Goal: Use online tool/utility: Utilize a website feature to perform a specific function

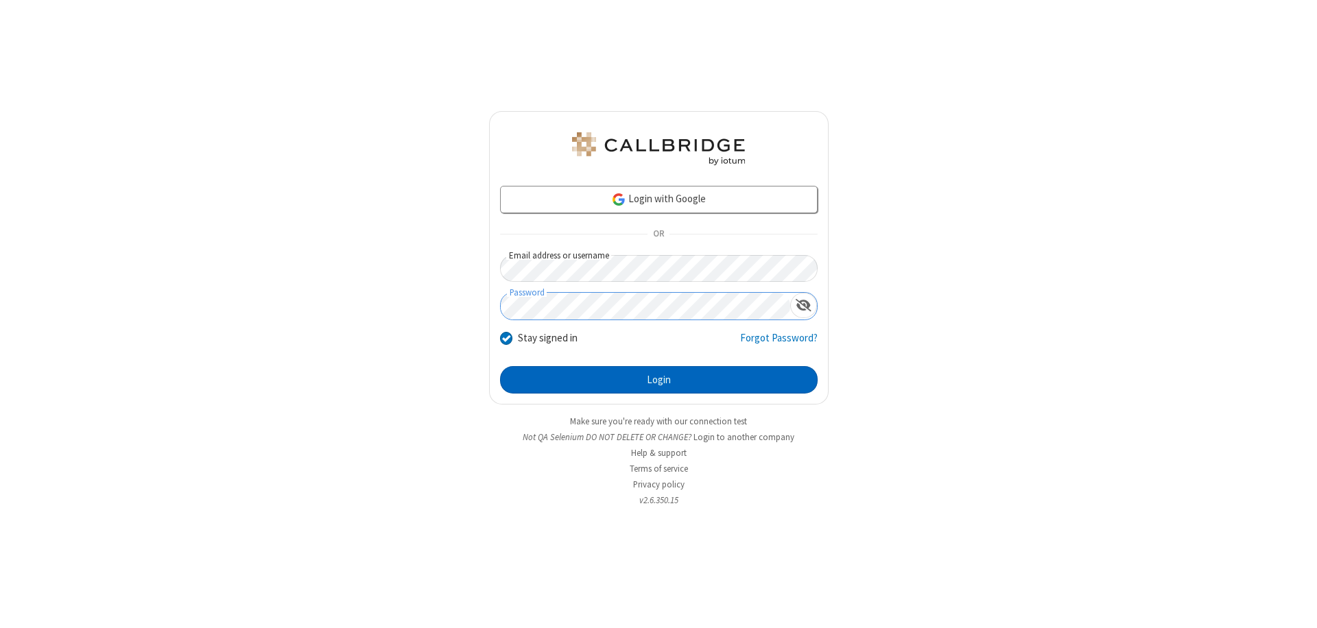
click at [658, 380] on button "Login" at bounding box center [659, 379] width 318 height 27
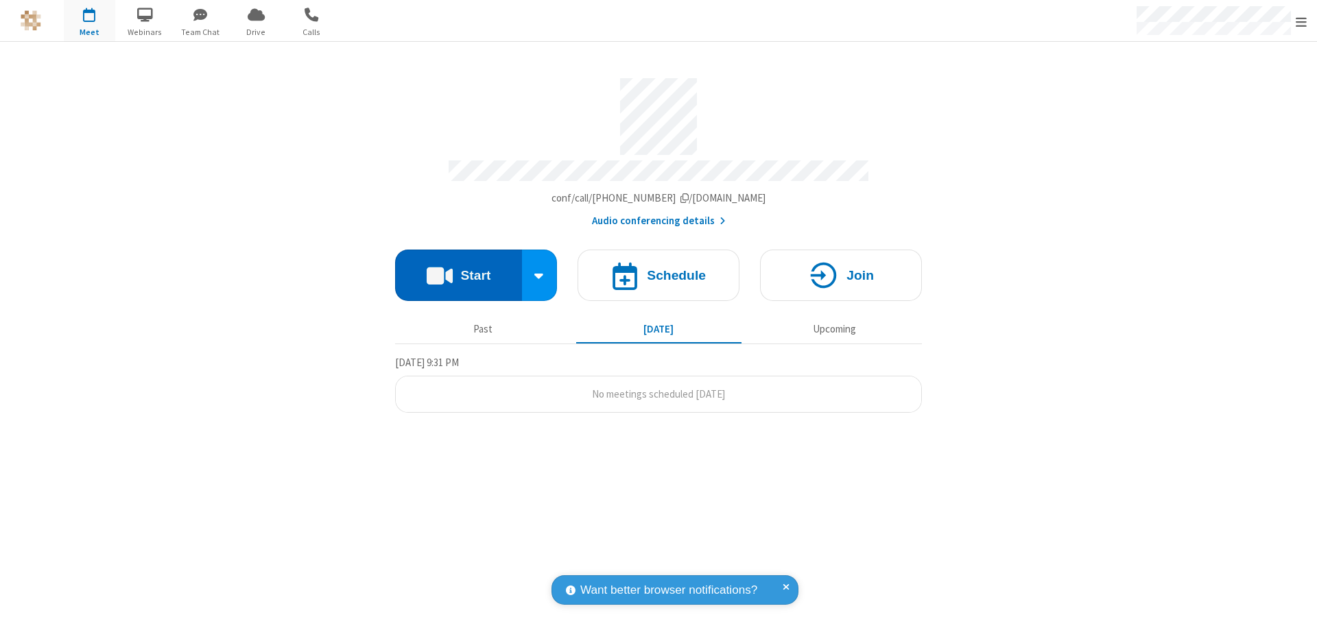
click at [458, 269] on button "Start" at bounding box center [458, 275] width 127 height 51
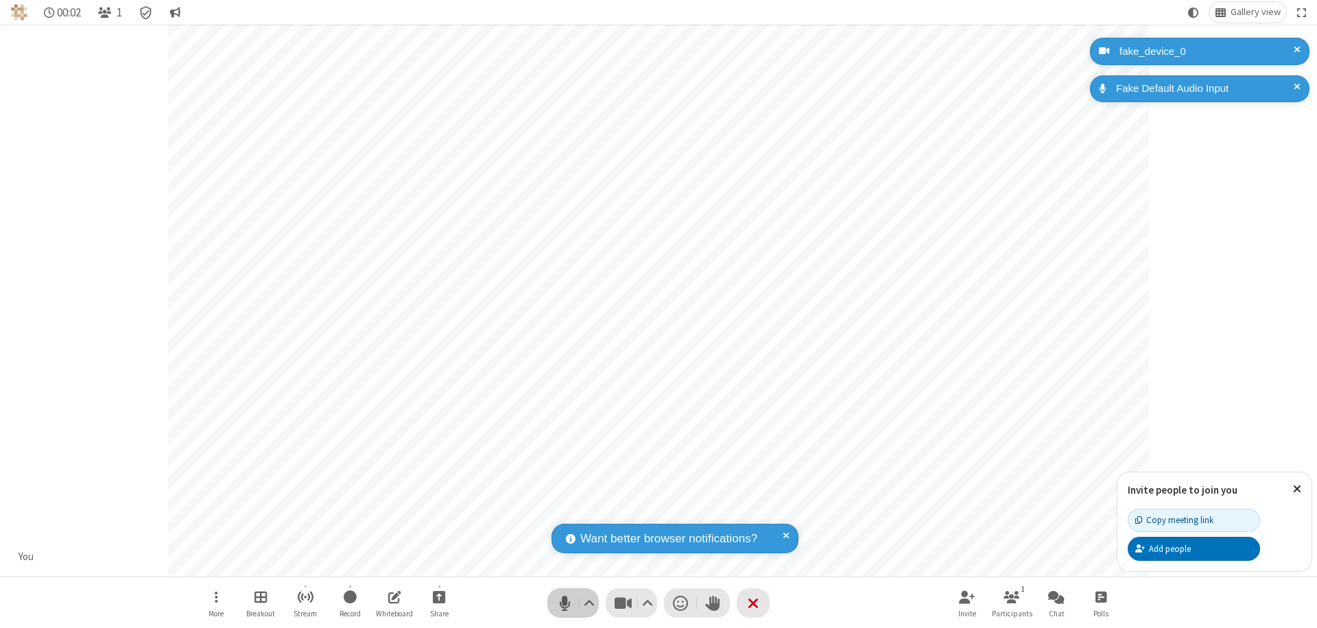
click at [564, 603] on span "Mute (⌘+Shift+A)" at bounding box center [564, 603] width 21 height 20
click at [564, 603] on span "Unmute (⌘+Shift+A)" at bounding box center [564, 603] width 21 height 20
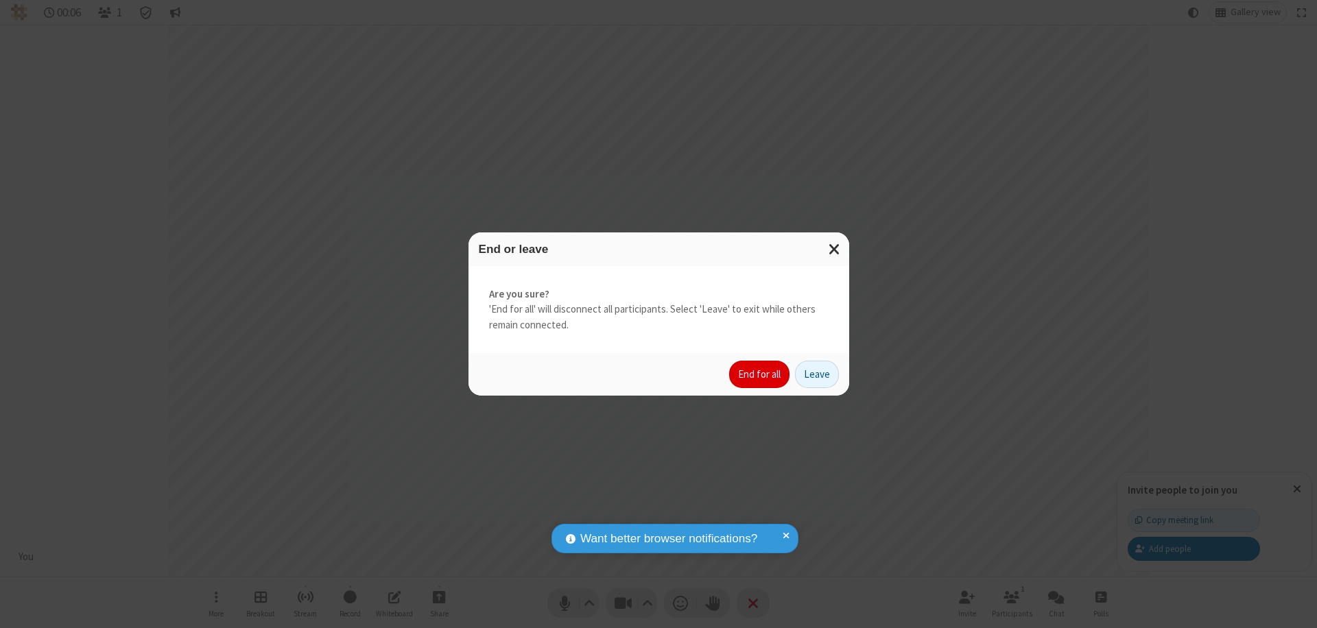
click at [760, 374] on button "End for all" at bounding box center [759, 374] width 60 height 27
